Goal: Task Accomplishment & Management: Manage account settings

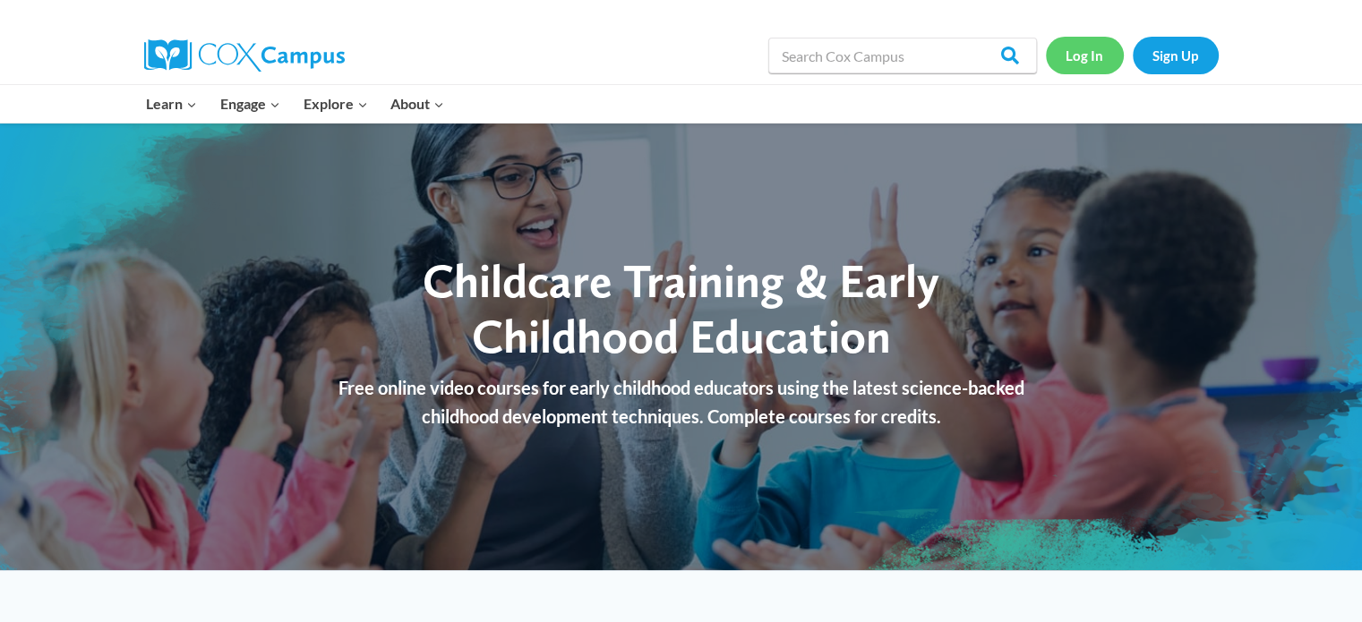
click at [1094, 53] on link "Log In" at bounding box center [1085, 55] width 78 height 37
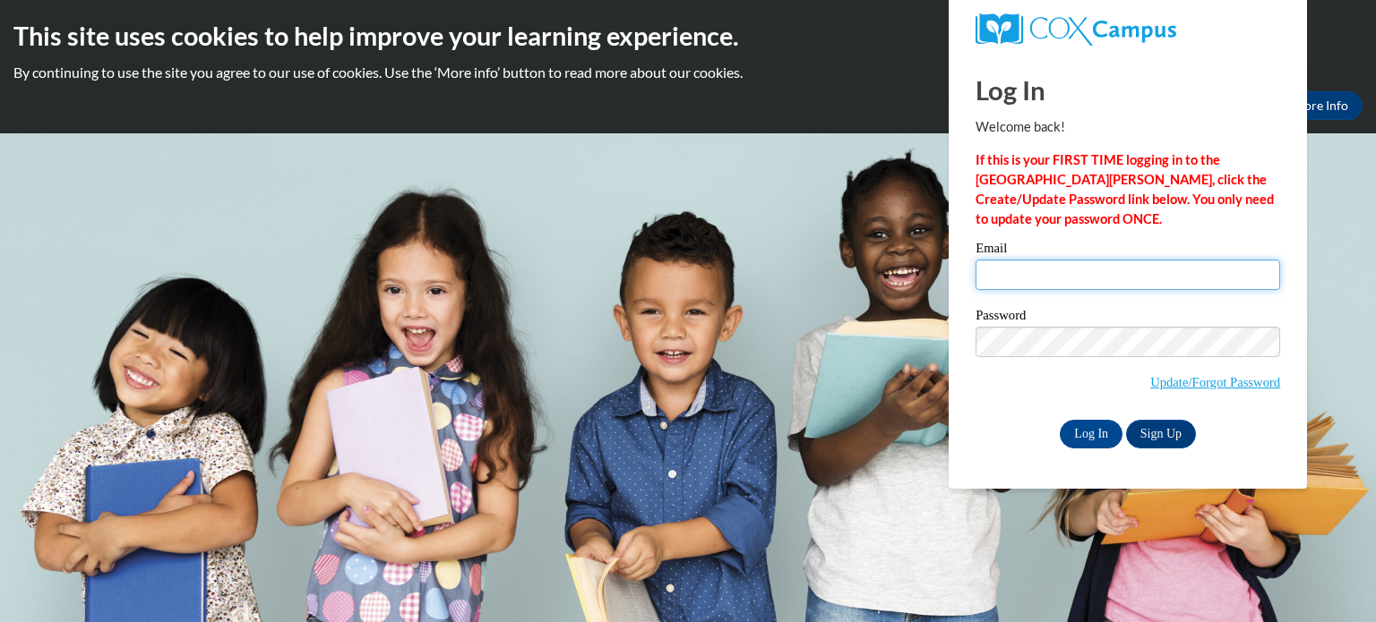
click at [1045, 267] on input "Email" at bounding box center [1127, 275] width 305 height 30
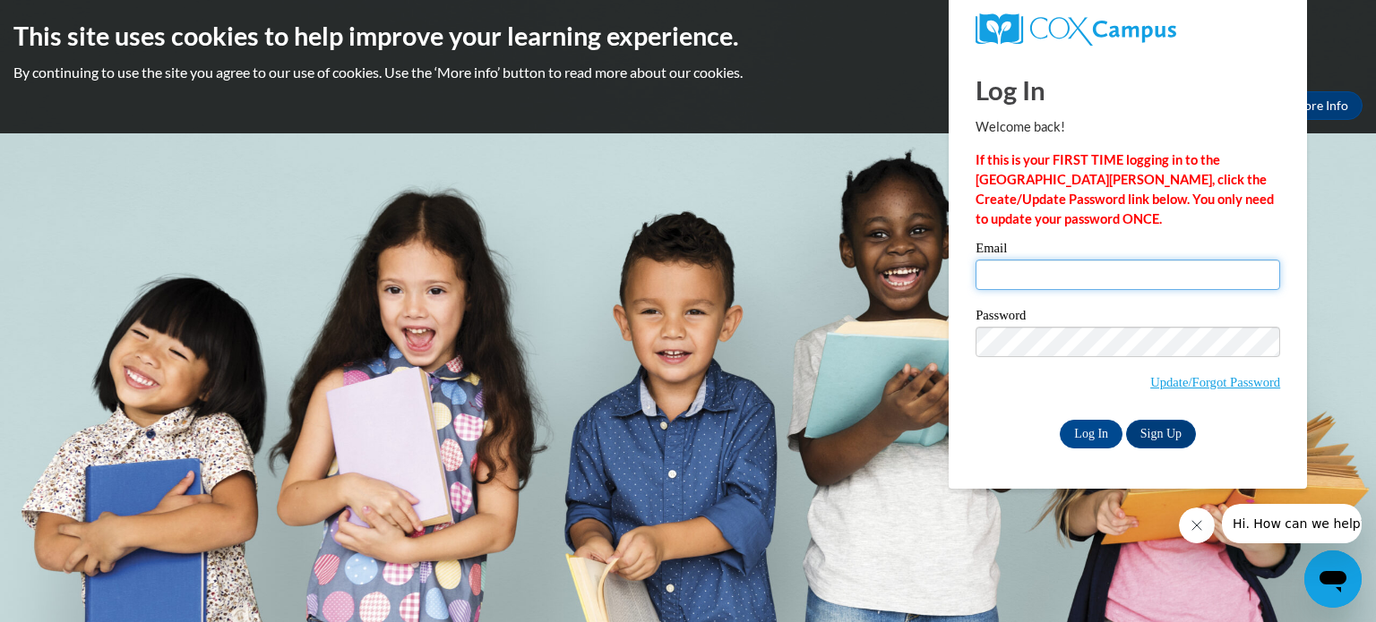
type input "[EMAIL_ADDRESS][DOMAIN_NAME]"
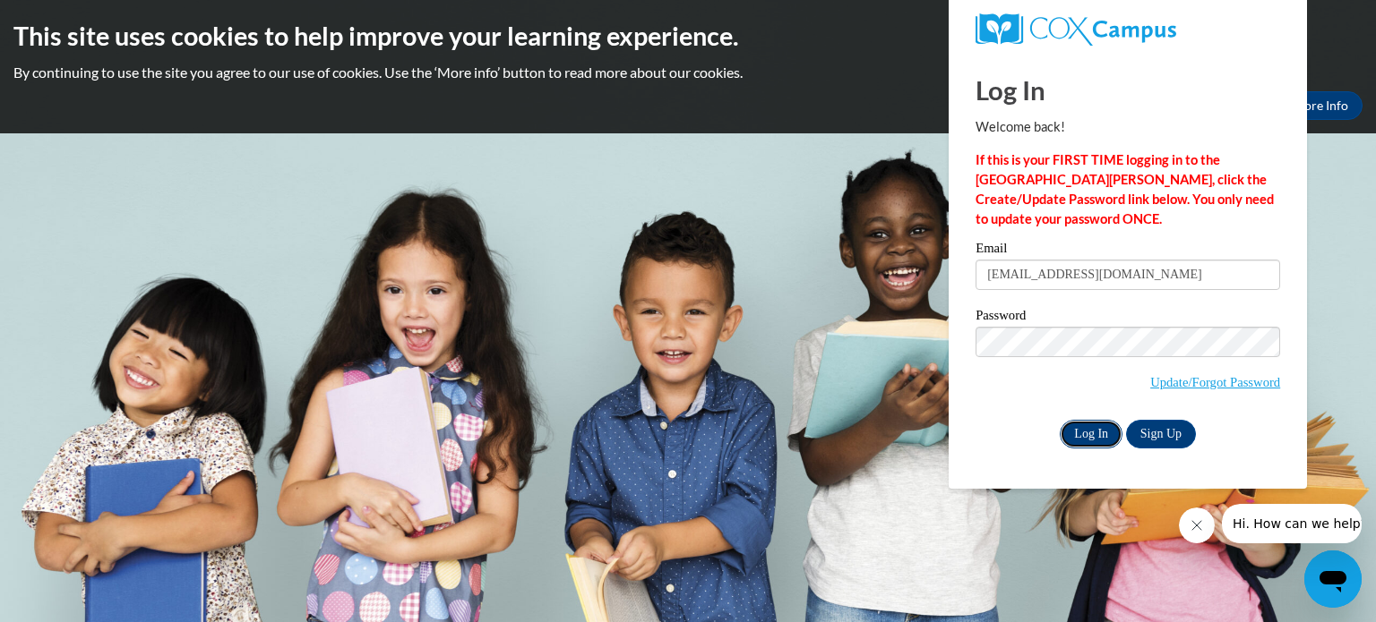
click at [1096, 435] on input "Log In" at bounding box center [1090, 434] width 63 height 29
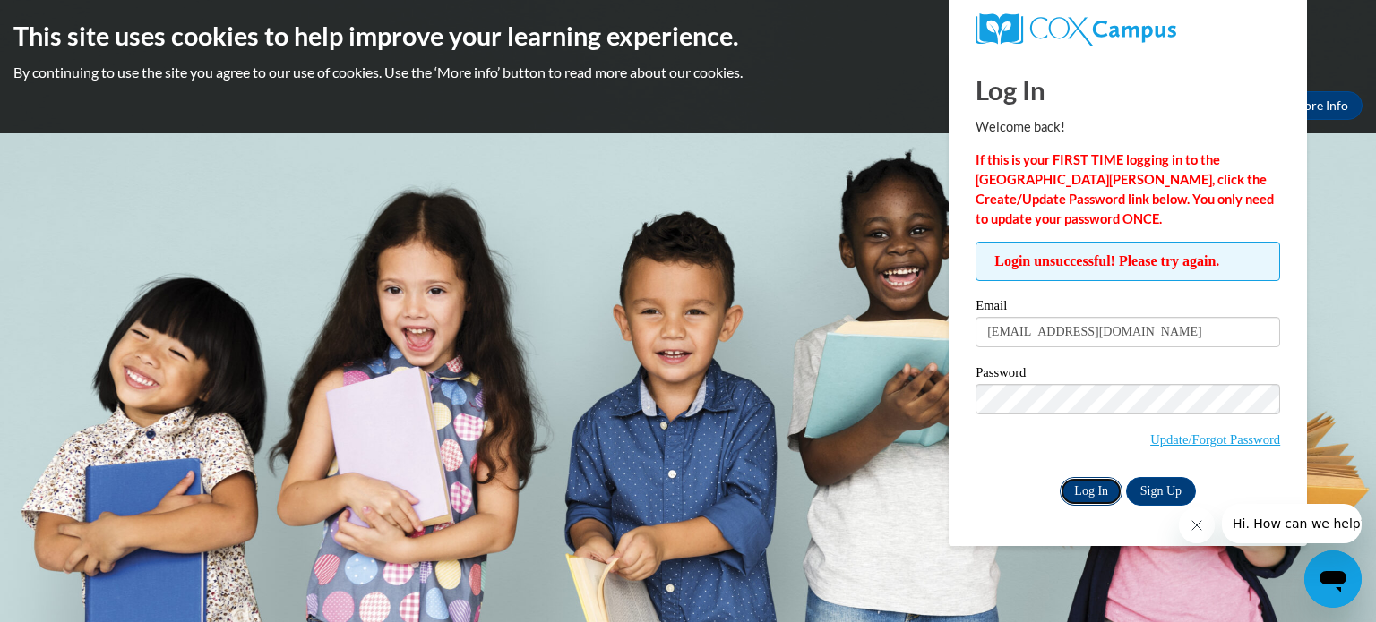
click at [1090, 491] on input "Log In" at bounding box center [1090, 491] width 63 height 29
click at [1163, 440] on link "Update/Forgot Password" at bounding box center [1215, 440] width 130 height 14
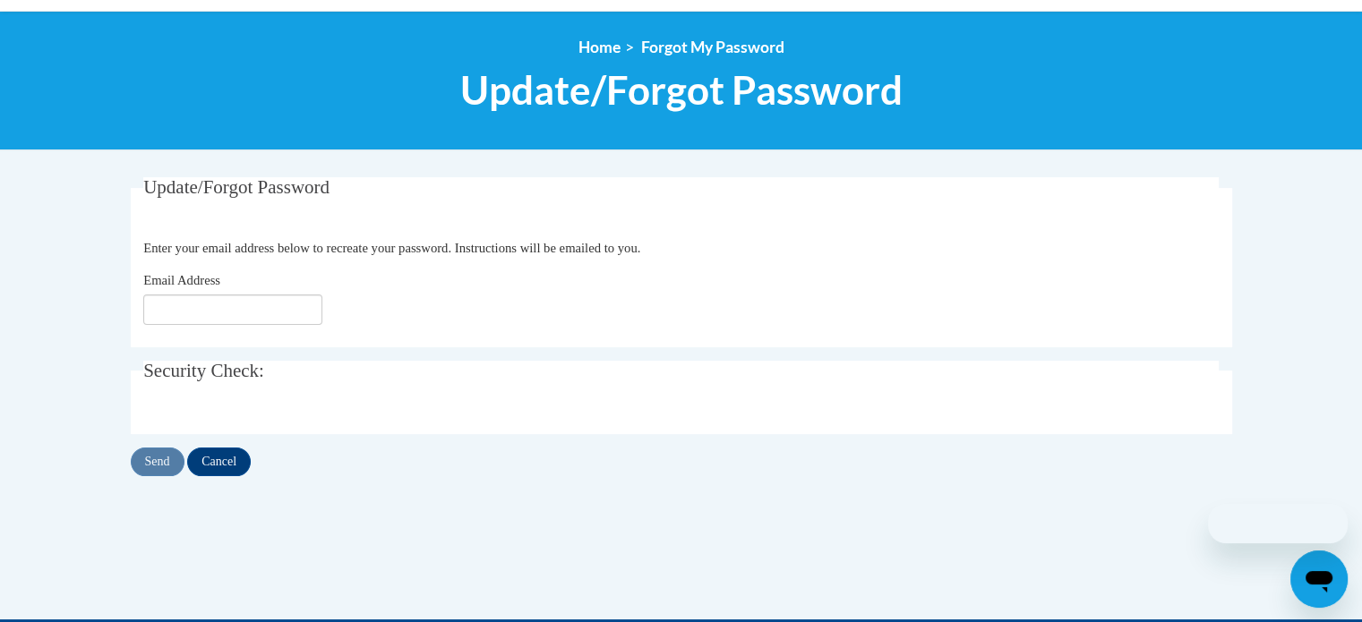
scroll to position [193, 0]
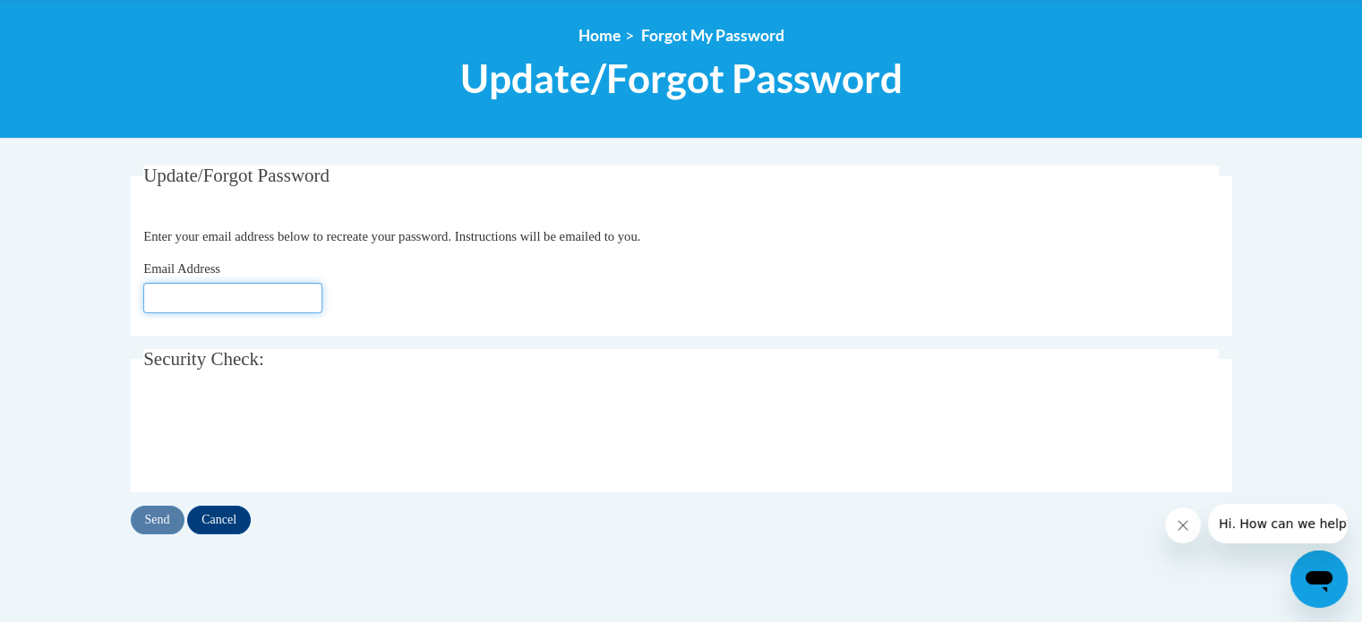
click at [185, 296] on input "Email Address" at bounding box center [232, 298] width 179 height 30
type input "[EMAIL_ADDRESS][DOMAIN_NAME]"
click at [147, 512] on input "Send" at bounding box center [158, 520] width 54 height 29
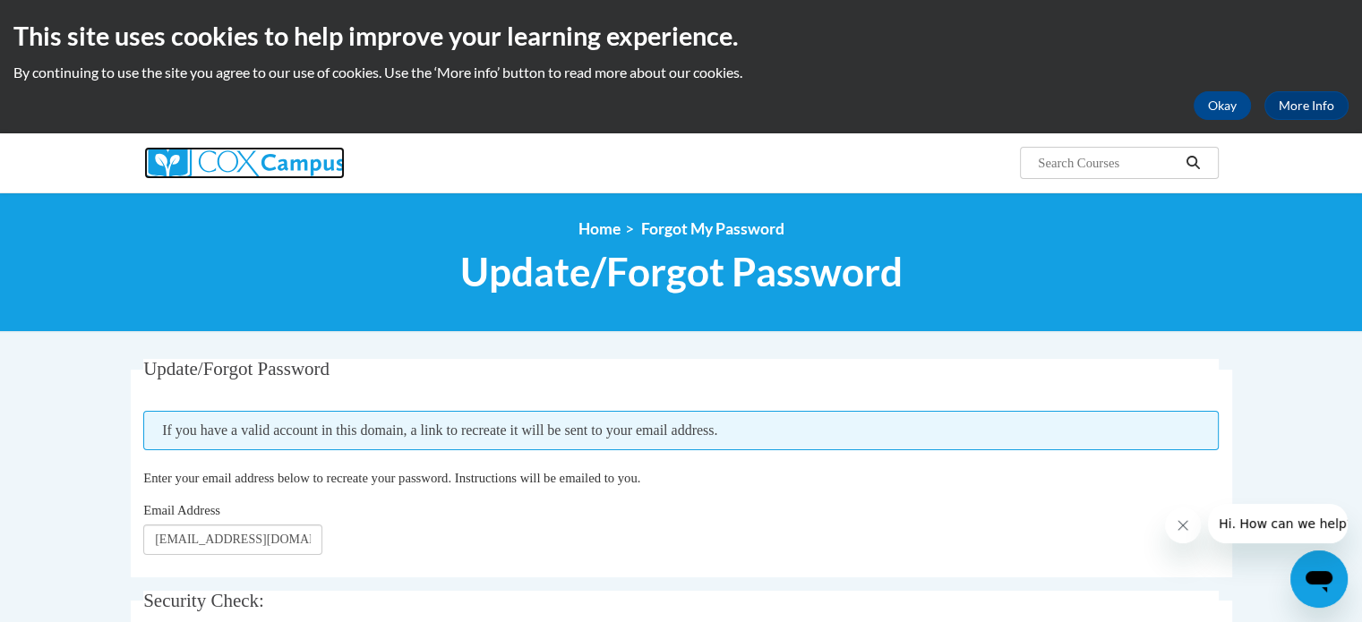
click at [240, 167] on img at bounding box center [244, 163] width 201 height 32
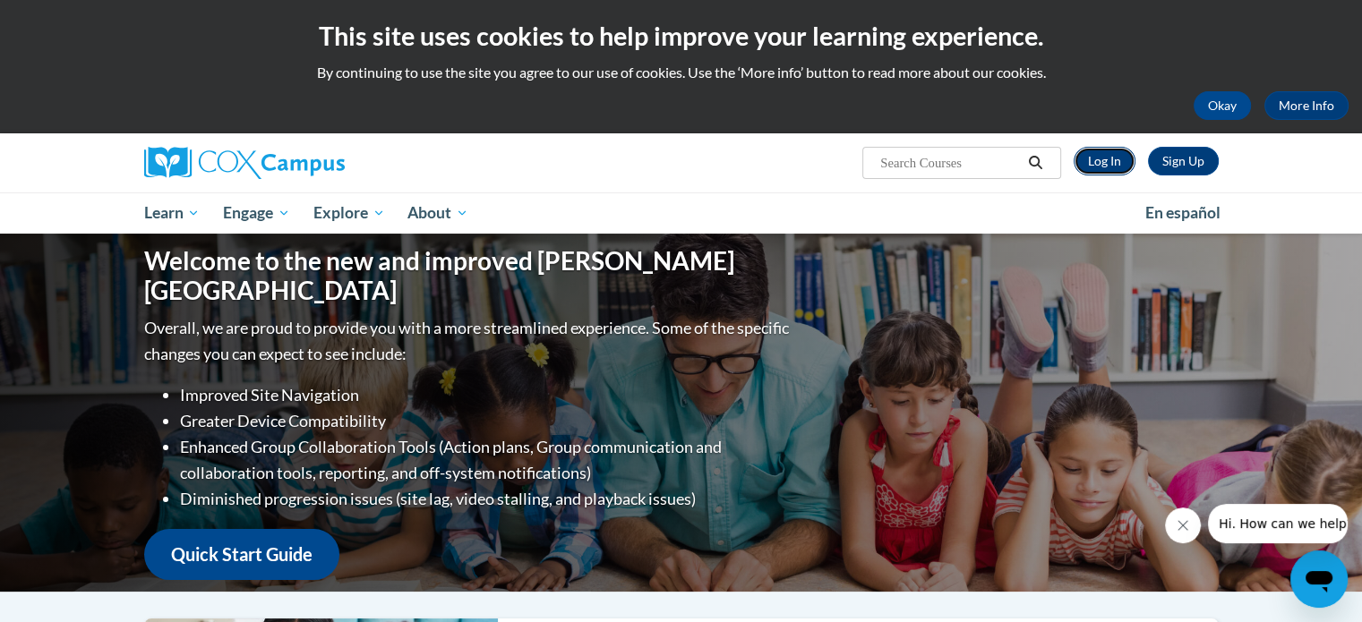
click at [1103, 166] on link "Log In" at bounding box center [1105, 161] width 62 height 29
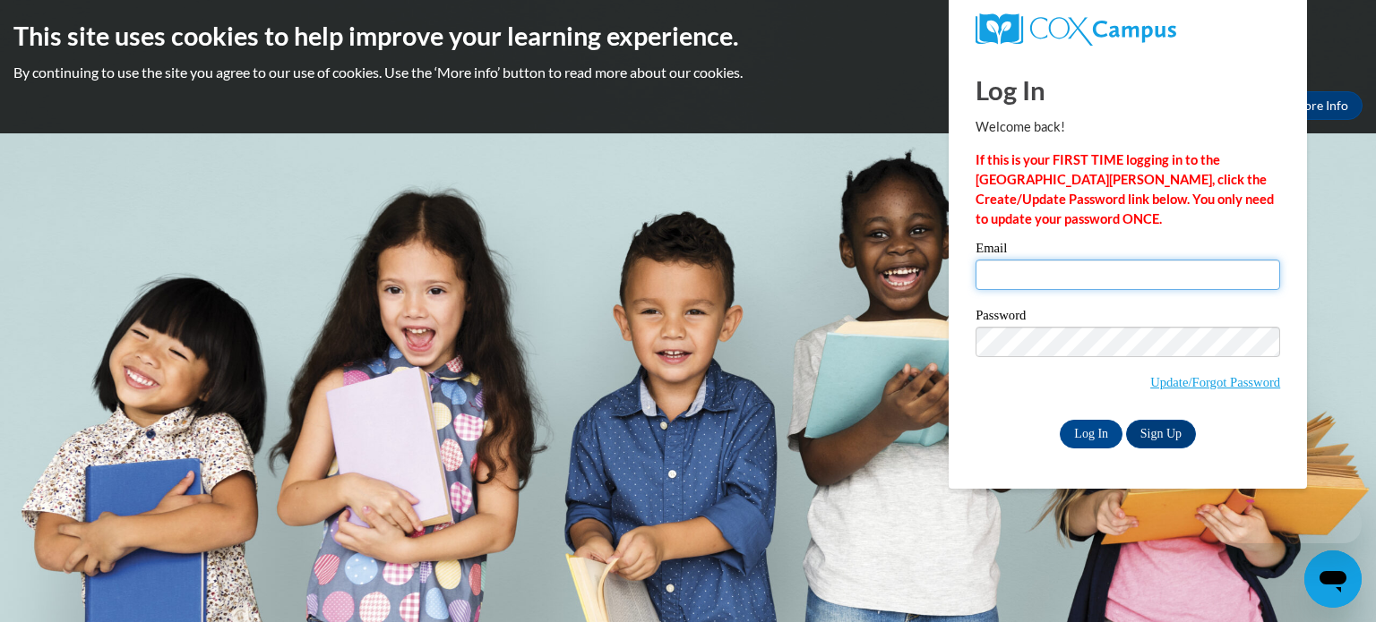
drag, startPoint x: 0, startPoint y: 0, endPoint x: 1068, endPoint y: 271, distance: 1102.4
click at [1068, 271] on input "Email" at bounding box center [1127, 275] width 305 height 30
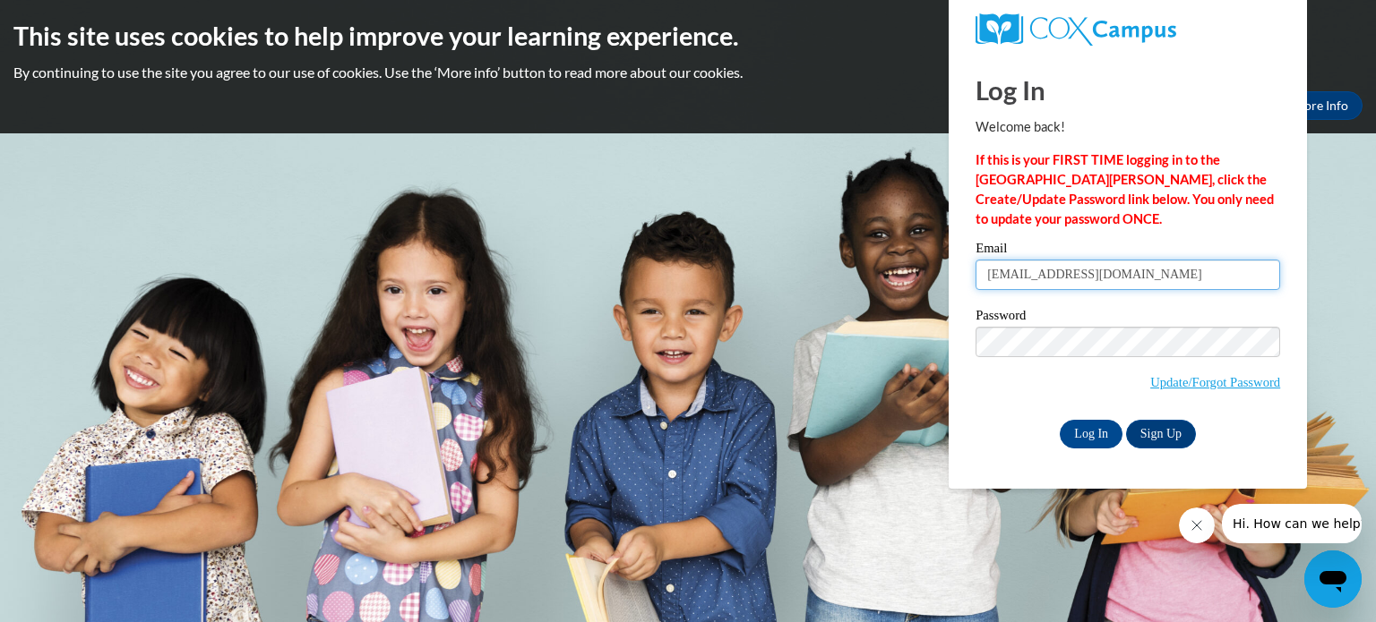
type input "cjackson@amischool.com"
click at [830, 447] on body "This site uses cookies to help improve your learning experience. By continuing …" at bounding box center [688, 311] width 1376 height 622
click at [1089, 425] on input "Log In" at bounding box center [1090, 434] width 63 height 29
